Goal: Contribute content

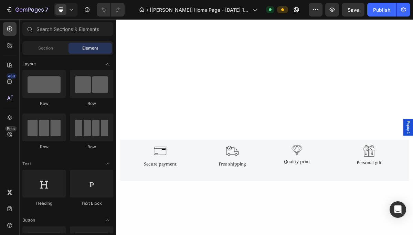
scroll to position [505, 0]
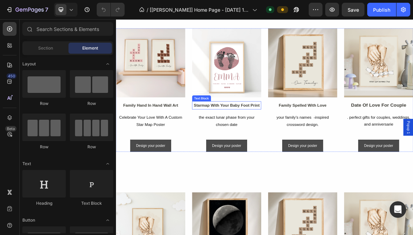
click at [267, 136] on p "starmap with your baby foot print" at bounding box center [269, 139] width 95 height 10
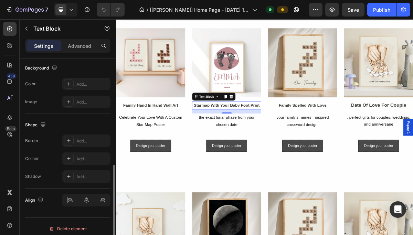
scroll to position [212, 0]
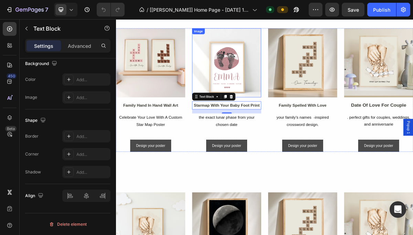
click at [258, 87] on img at bounding box center [270, 80] width 96 height 96
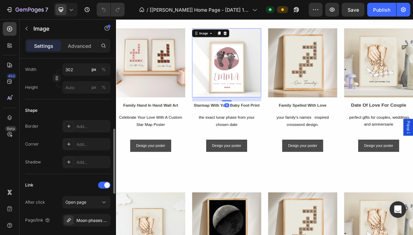
scroll to position [217, 0]
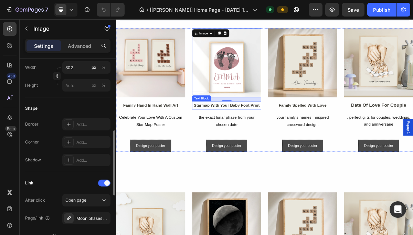
click at [239, 140] on p "starmap with your baby foot print" at bounding box center [269, 139] width 95 height 10
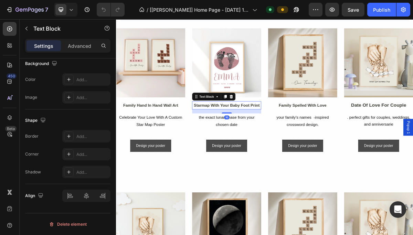
scroll to position [0, 0]
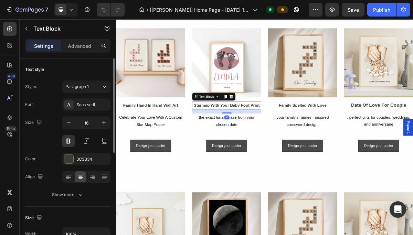
click at [239, 140] on p "starmap with your baby foot print" at bounding box center [269, 139] width 95 height 10
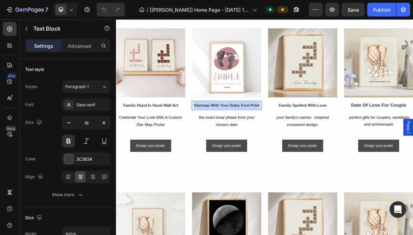
click at [239, 140] on p "starmap with your baby foot print" at bounding box center [269, 139] width 95 height 10
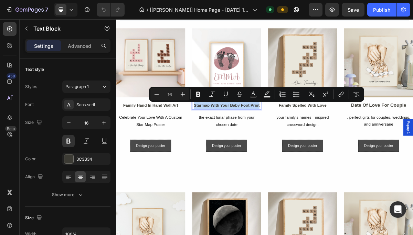
copy p "starmap with your baby foot print"
click at [280, 93] on img at bounding box center [270, 80] width 96 height 96
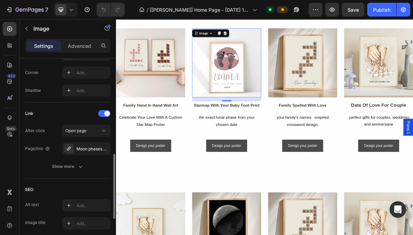
scroll to position [284, 0]
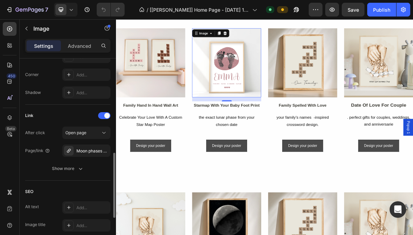
click at [76, 155] on div "Moon phases poster" at bounding box center [86, 151] width 48 height 12
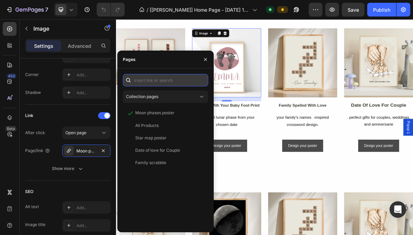
click at [153, 84] on input "text" at bounding box center [165, 80] width 85 height 12
paste input "starmap with your baby foot print"
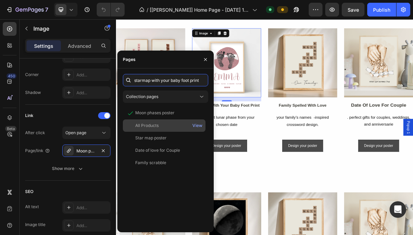
scroll to position [0, 5]
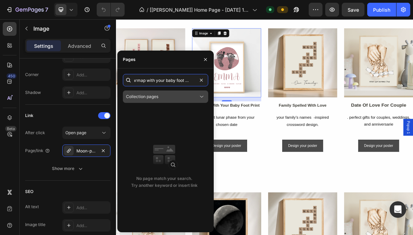
type input "starmap with your baby foot print"
click at [176, 97] on div "Collection pages" at bounding box center [162, 97] width 72 height 6
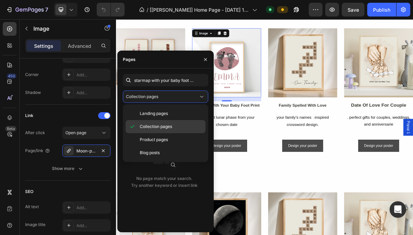
click at [159, 125] on span "Collection pages" at bounding box center [156, 127] width 32 height 6
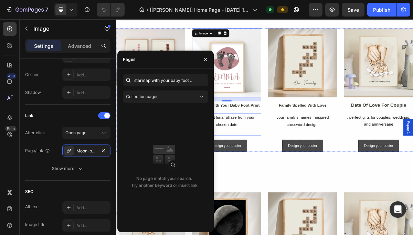
click at [300, 167] on h1 "the exact lunar phase from your chosen date" at bounding box center [270, 165] width 96 height 31
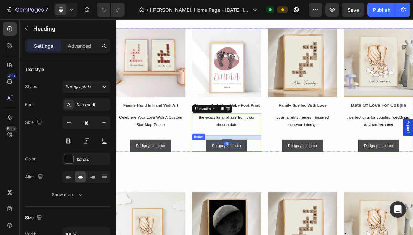
click at [259, 198] on p "Design your poster" at bounding box center [270, 195] width 41 height 9
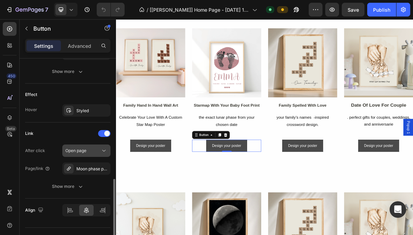
scroll to position [351, 0]
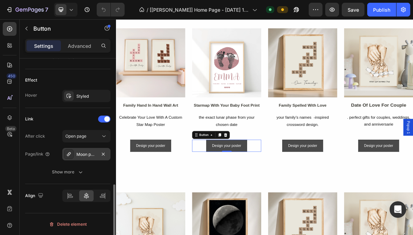
click at [87, 156] on div "Moon phase poster" at bounding box center [86, 154] width 20 height 6
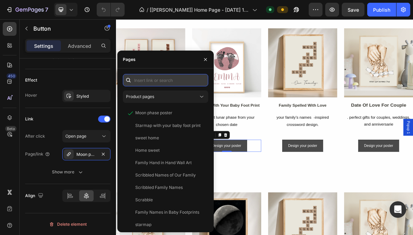
click at [156, 80] on input "text" at bounding box center [165, 80] width 85 height 12
paste input "starmap with your baby foot print"
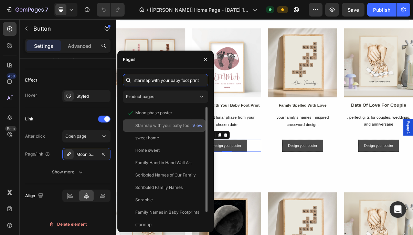
scroll to position [0, 5]
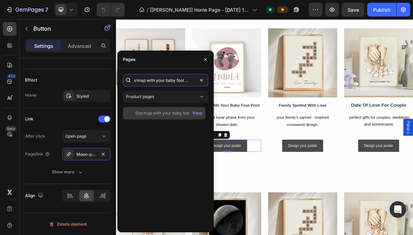
type input "starmap with your baby foot print"
click at [165, 114] on div "Starmap with your baby foot print" at bounding box center [167, 113] width 65 height 6
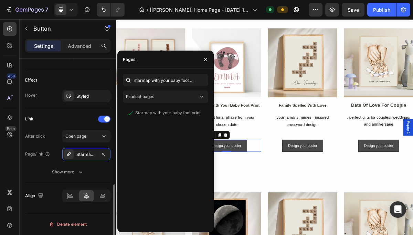
click at [75, 119] on div "Link" at bounding box center [67, 119] width 85 height 11
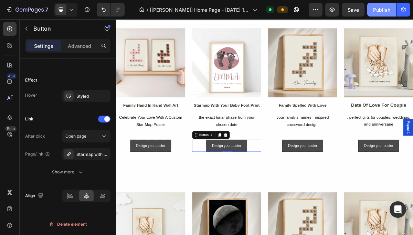
click at [373, 7] on div "Publish" at bounding box center [381, 9] width 17 height 7
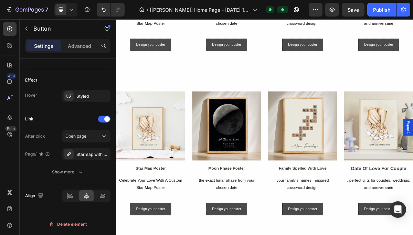
scroll to position [653, 0]
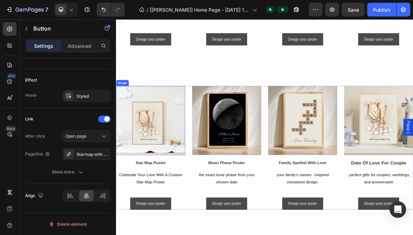
click at [167, 167] on img at bounding box center [164, 160] width 96 height 96
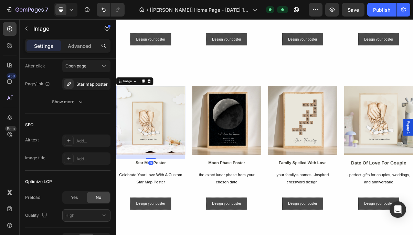
scroll to position [0, 0]
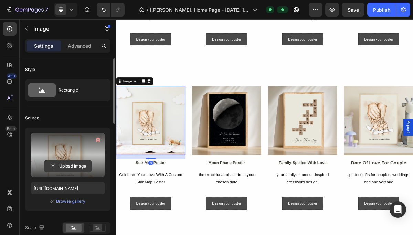
click at [57, 165] on input "file" at bounding box center [68, 166] width 48 height 12
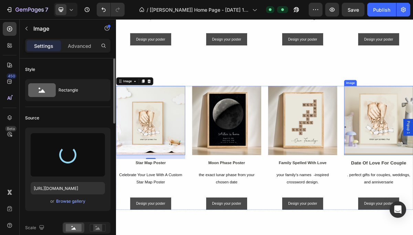
type input "[URL][DOMAIN_NAME]"
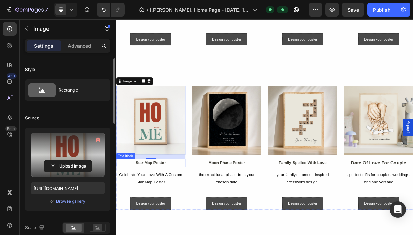
click at [164, 223] on p "star map poster" at bounding box center [164, 219] width 95 height 10
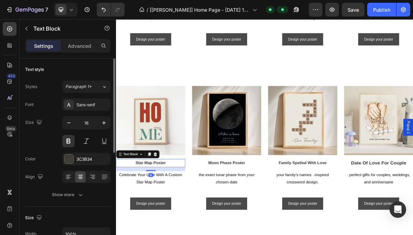
click at [162, 221] on p "star map poster" at bounding box center [164, 219] width 95 height 10
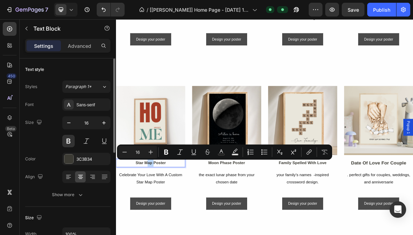
click at [164, 219] on p "star map poster" at bounding box center [164, 219] width 95 height 10
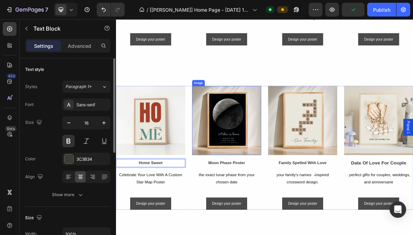
click at [258, 176] on img at bounding box center [270, 160] width 96 height 96
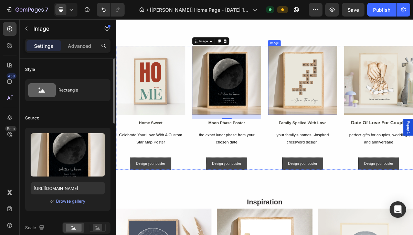
scroll to position [707, 0]
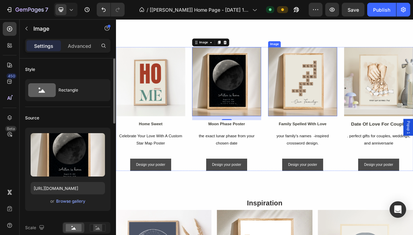
click at [375, 97] on img at bounding box center [375, 106] width 96 height 96
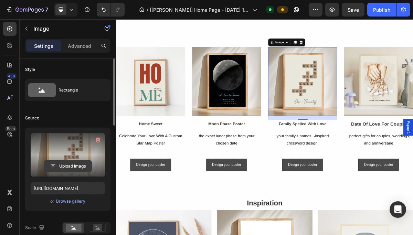
click at [69, 168] on input "file" at bounding box center [68, 166] width 48 height 12
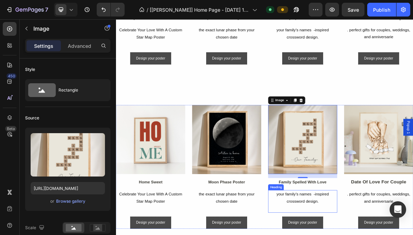
scroll to position [627, 0]
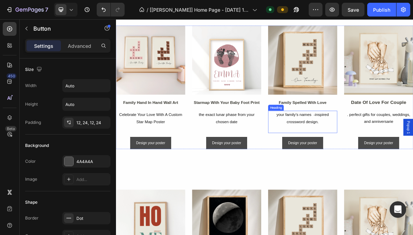
scroll to position [505, 0]
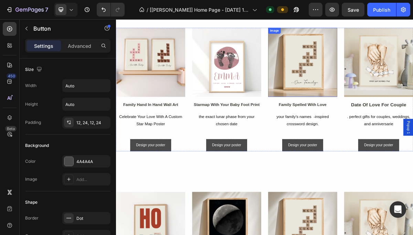
click at [373, 85] on img at bounding box center [375, 79] width 96 height 96
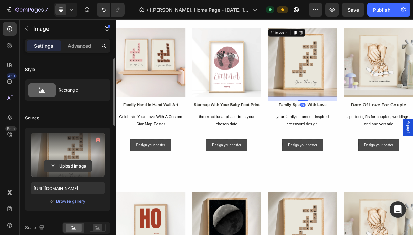
click at [71, 163] on input "file" at bounding box center [68, 166] width 48 height 12
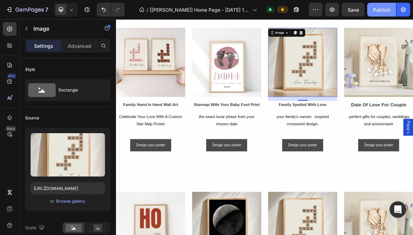
click at [373, 16] on button "Publish" at bounding box center [381, 10] width 29 height 14
